Goal: Use online tool/utility: Utilize a website feature to perform a specific function

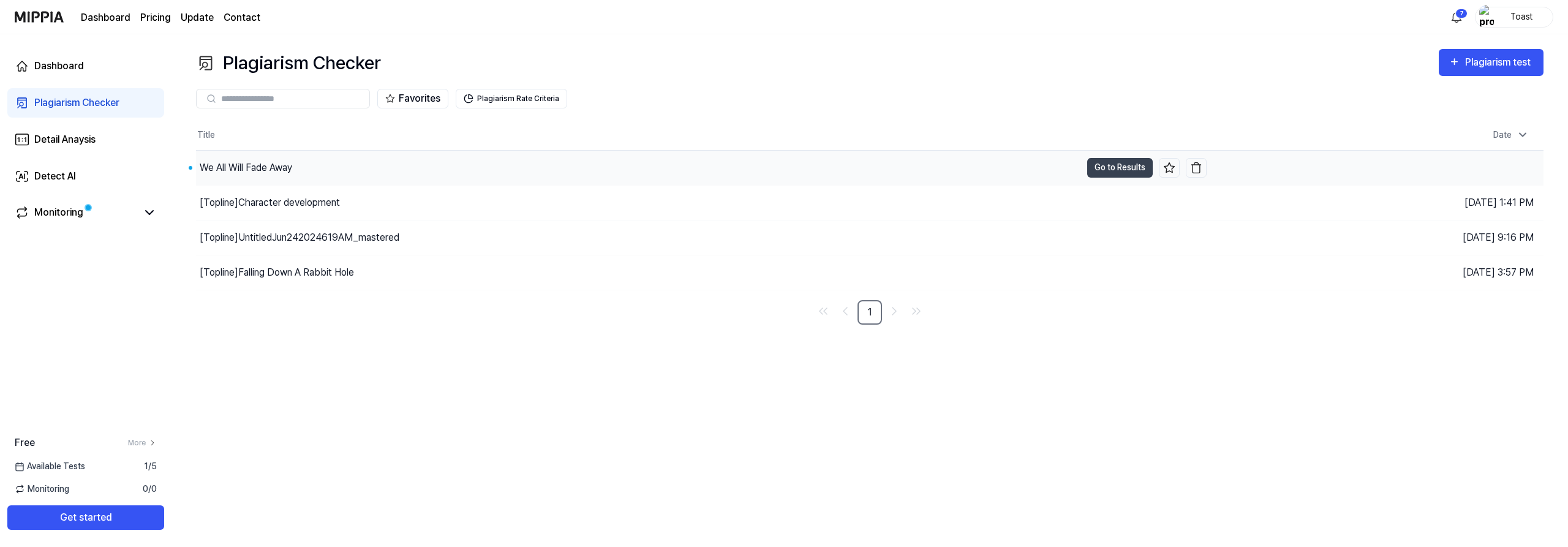
click at [299, 172] on div "We All Will Fade Away" at bounding box center [639, 168] width 885 height 34
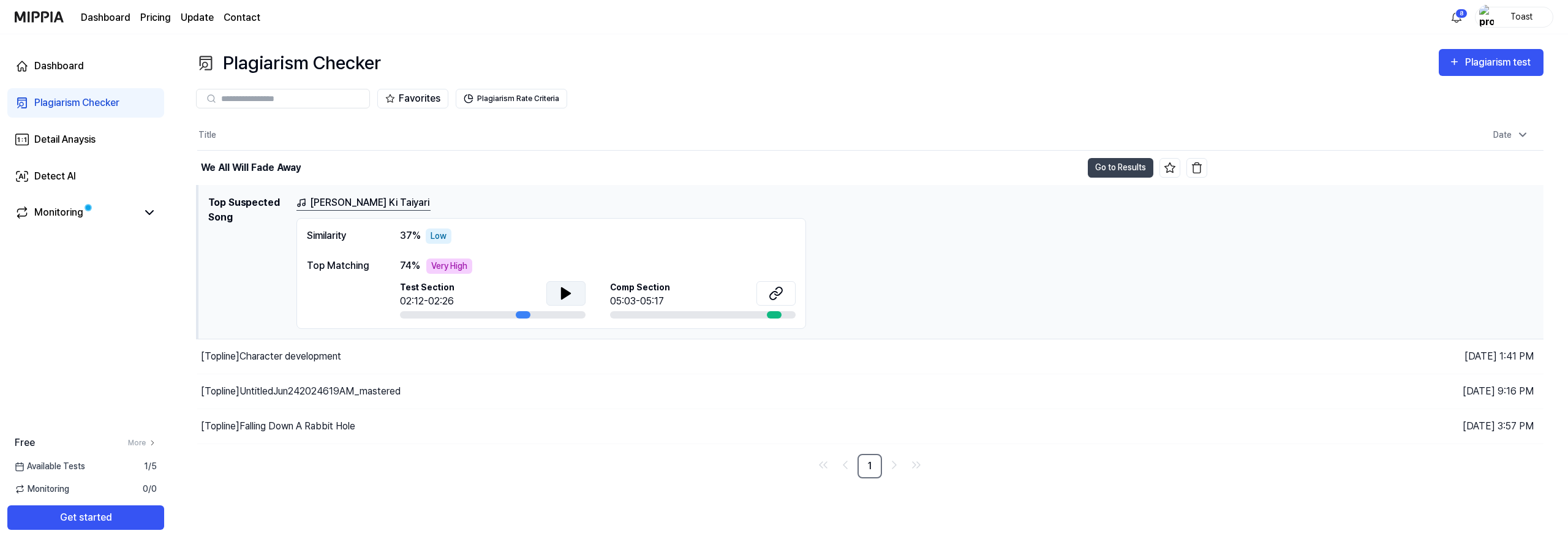
click at [566, 296] on icon at bounding box center [565, 293] width 8 height 11
click at [881, 298] on div "[PERSON_NAME] Ki Taiyari Similarity 37 % Low Top Matching 74 % Very High Test S…" at bounding box center [915, 262] width 1237 height 134
click at [575, 290] on button at bounding box center [565, 292] width 39 height 24
click at [54, 89] on link "Plagiarism Checker" at bounding box center [86, 103] width 157 height 30
click at [1515, 47] on div "Plagiarism Checker Plagiarism test Plagiarism Checker Detail Analysis Detect AI…" at bounding box center [870, 291] width 1396 height 513
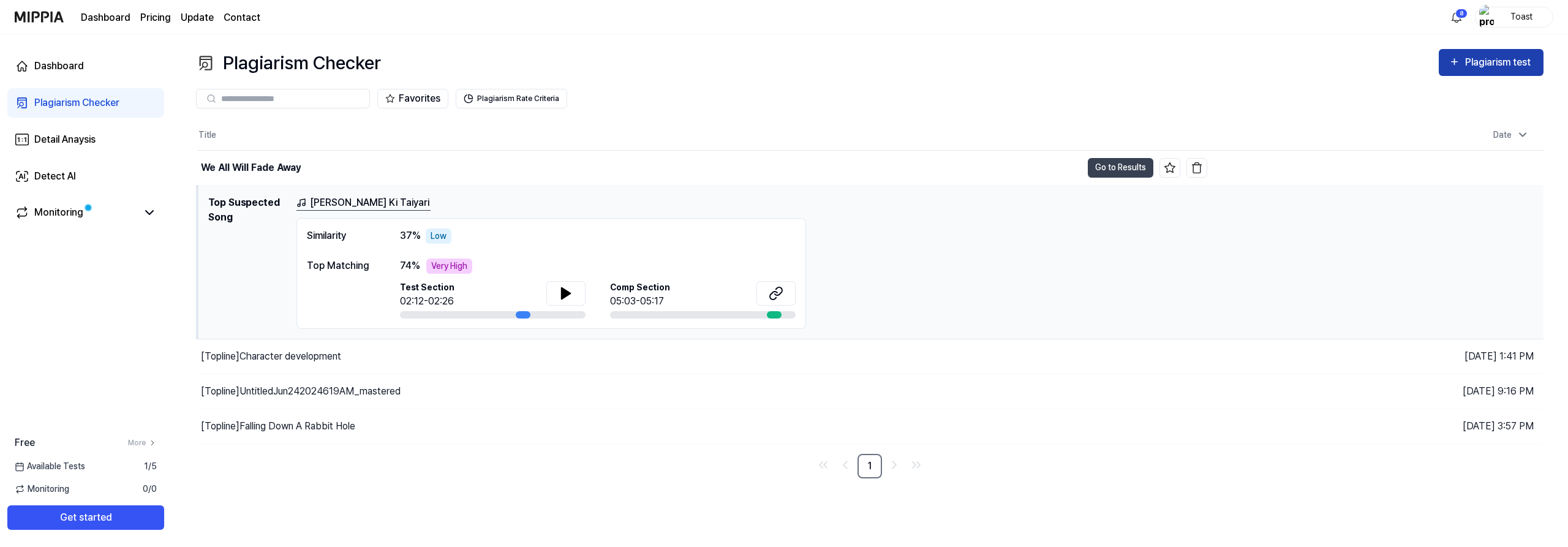
click at [1517, 60] on div "Plagiarism test" at bounding box center [1499, 62] width 69 height 16
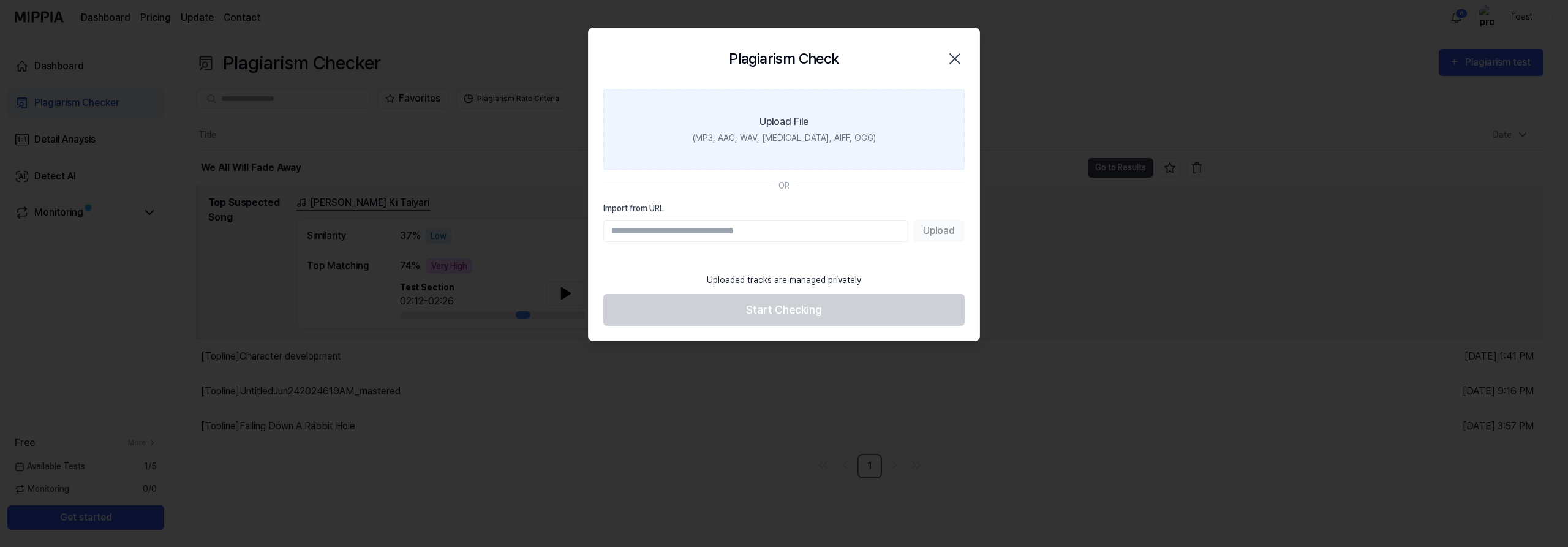
click at [804, 147] on label "Upload File (MP3, AAC, WAV, [MEDICAL_DATA], AIFF, OGG)" at bounding box center [784, 129] width 361 height 80
click at [0, 0] on input "Upload File (MP3, AAC, WAV, [MEDICAL_DATA], AIFF, OGG)" at bounding box center [0, 0] width 0 height 0
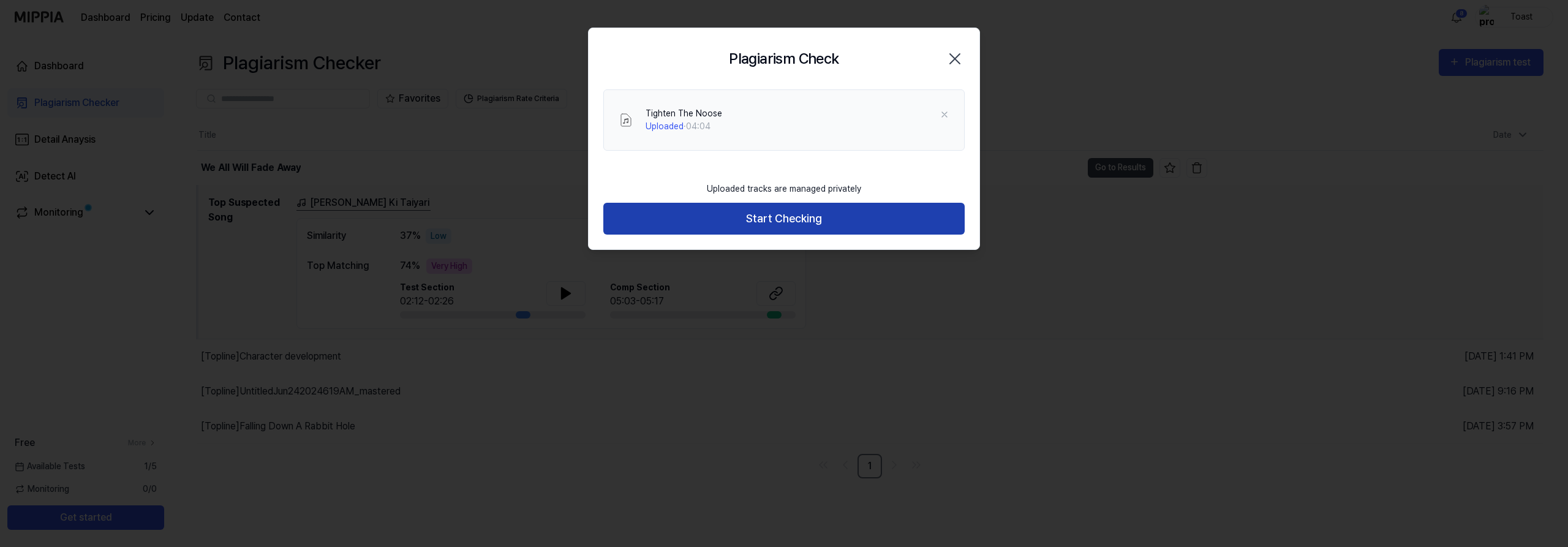
click at [814, 220] on button "Start Checking" at bounding box center [784, 219] width 361 height 32
